Goal: Information Seeking & Learning: Find specific fact

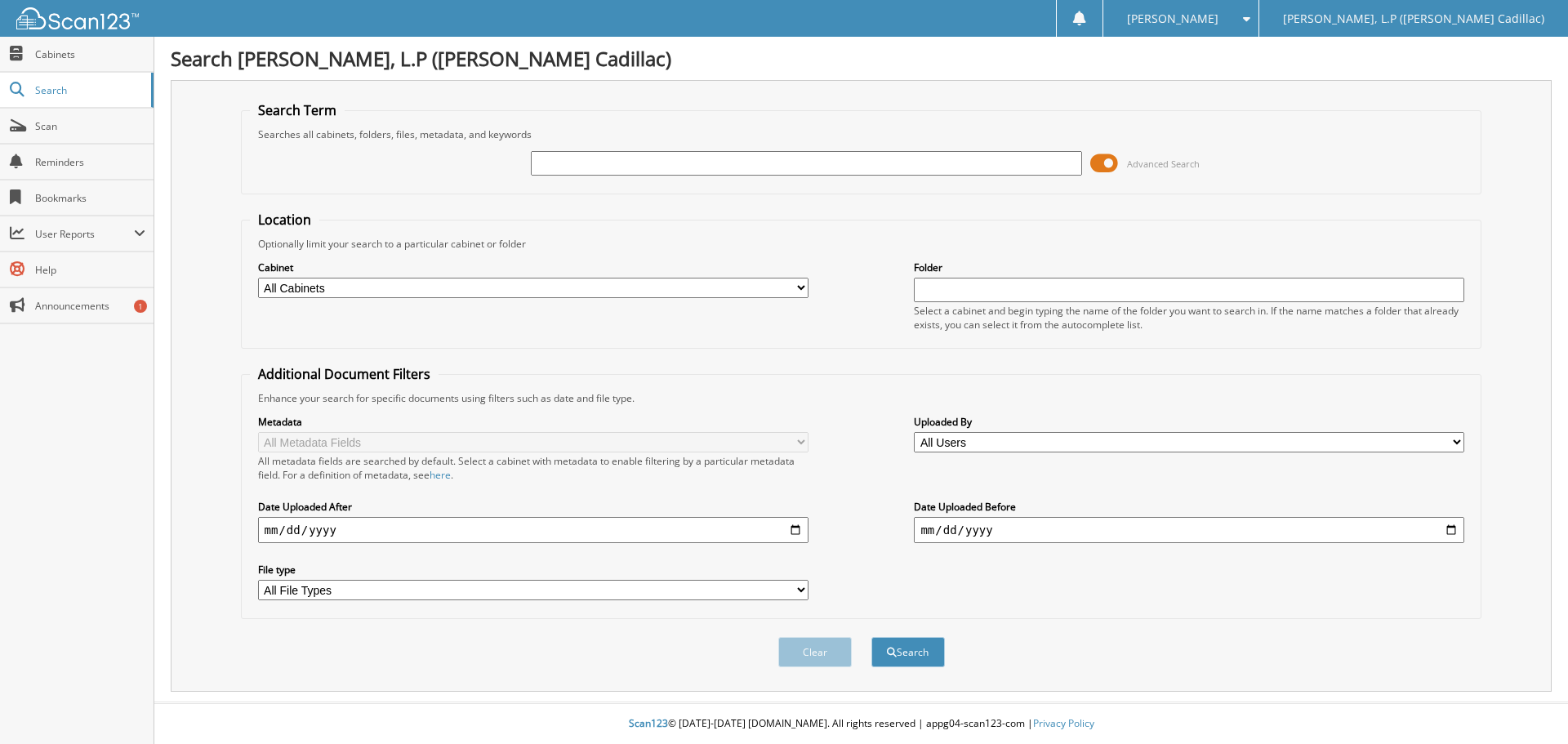
click at [1110, 163] on span at bounding box center [1104, 163] width 28 height 25
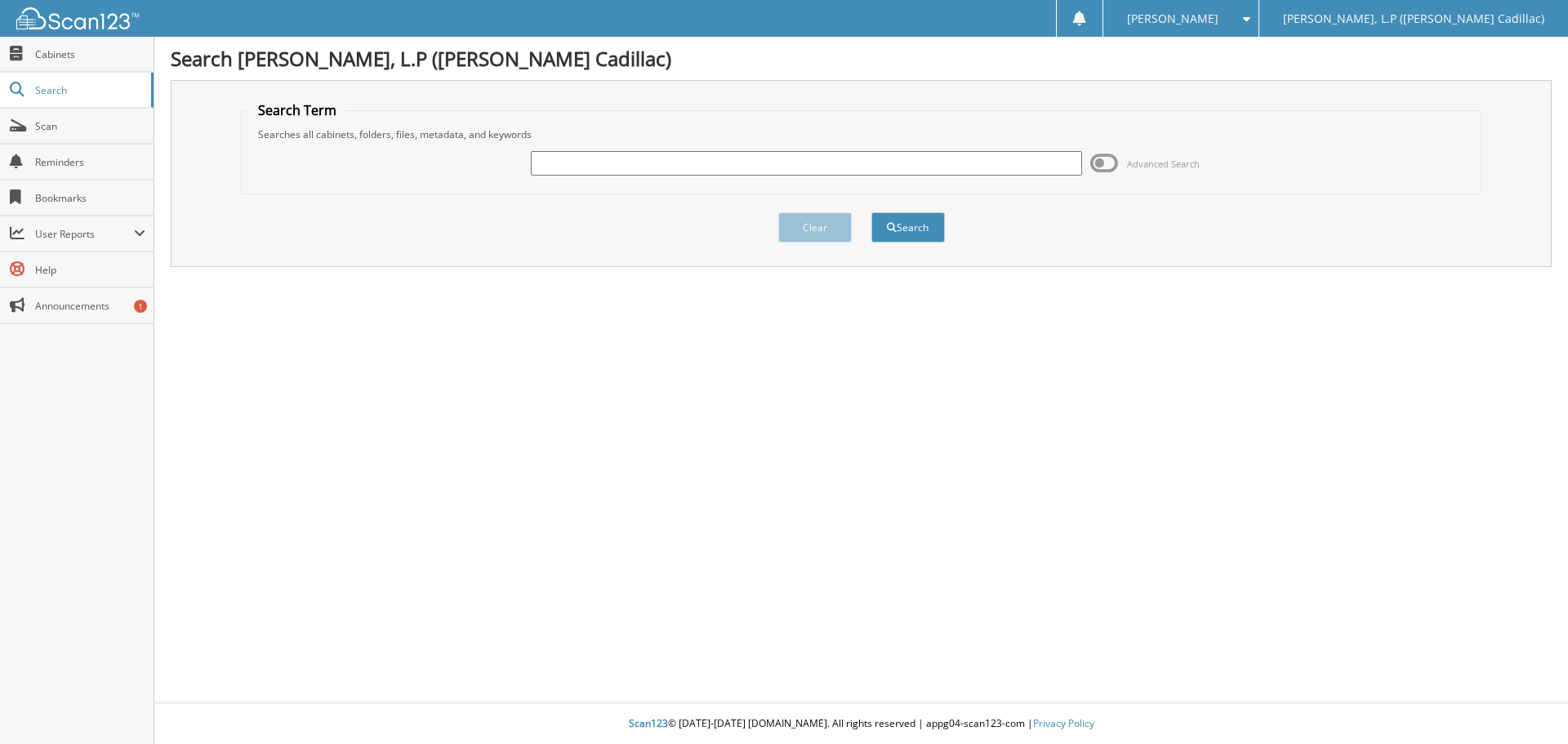
click at [744, 168] on input "text" at bounding box center [806, 163] width 550 height 25
type input "[PERSON_NAME]"
click at [871, 213] on button "Search" at bounding box center [908, 227] width 73 height 30
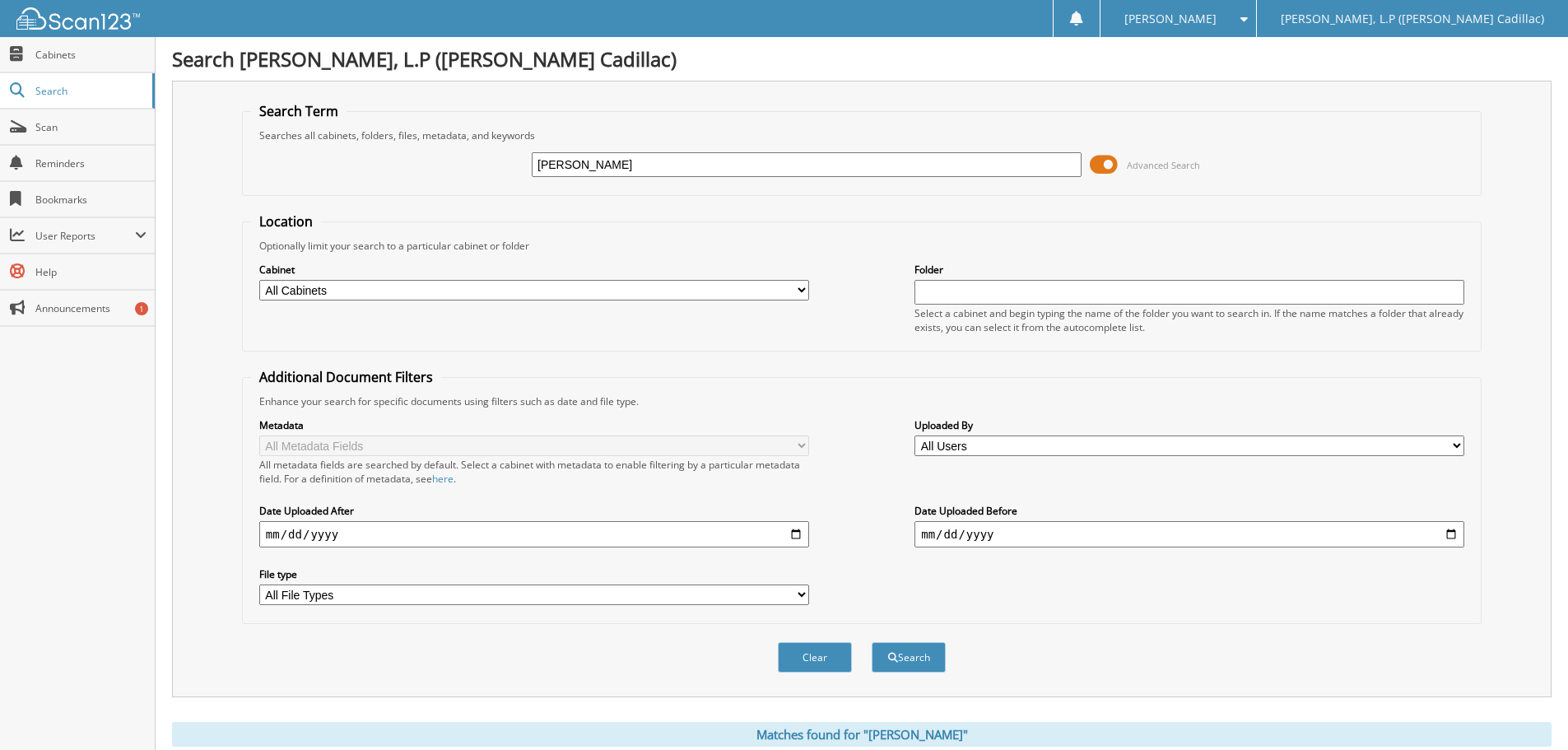
click at [1108, 166] on span at bounding box center [1104, 165] width 28 height 25
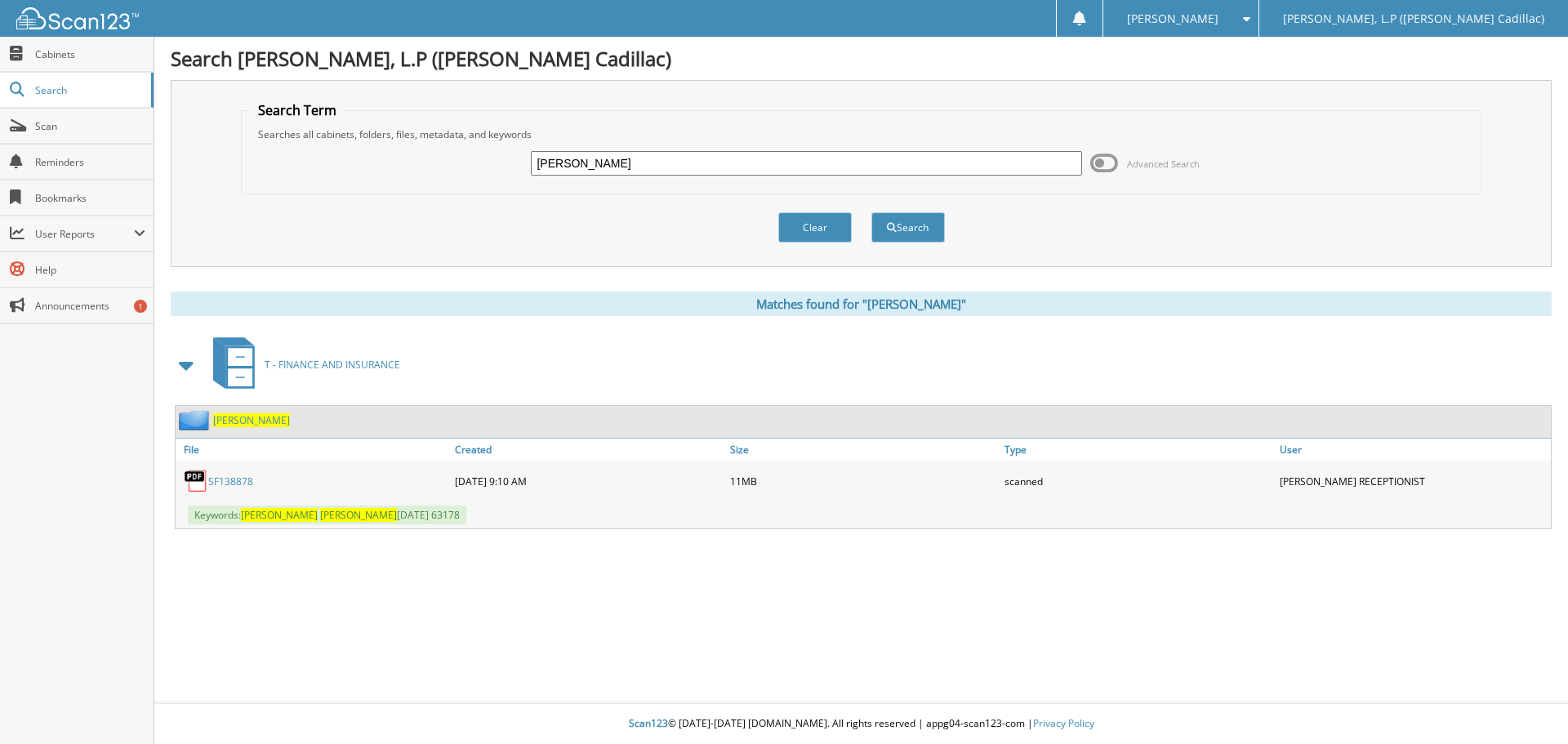
click at [232, 485] on link "SF138878" at bounding box center [231, 481] width 45 height 14
click at [237, 483] on link "SF138878" at bounding box center [231, 481] width 45 height 14
